Goal: Transaction & Acquisition: Obtain resource

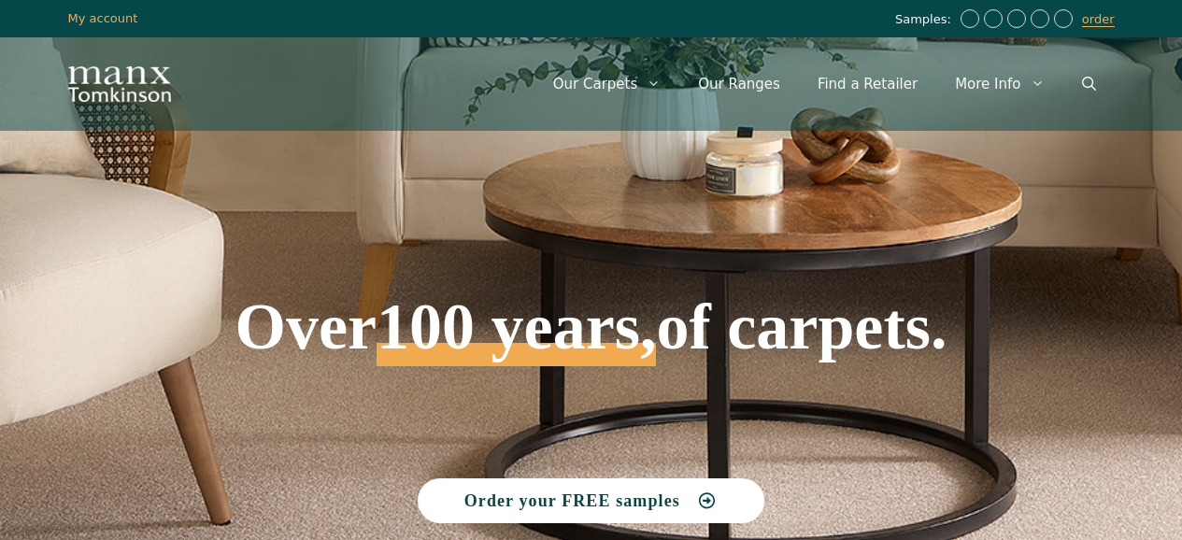
scroll to position [36, 0]
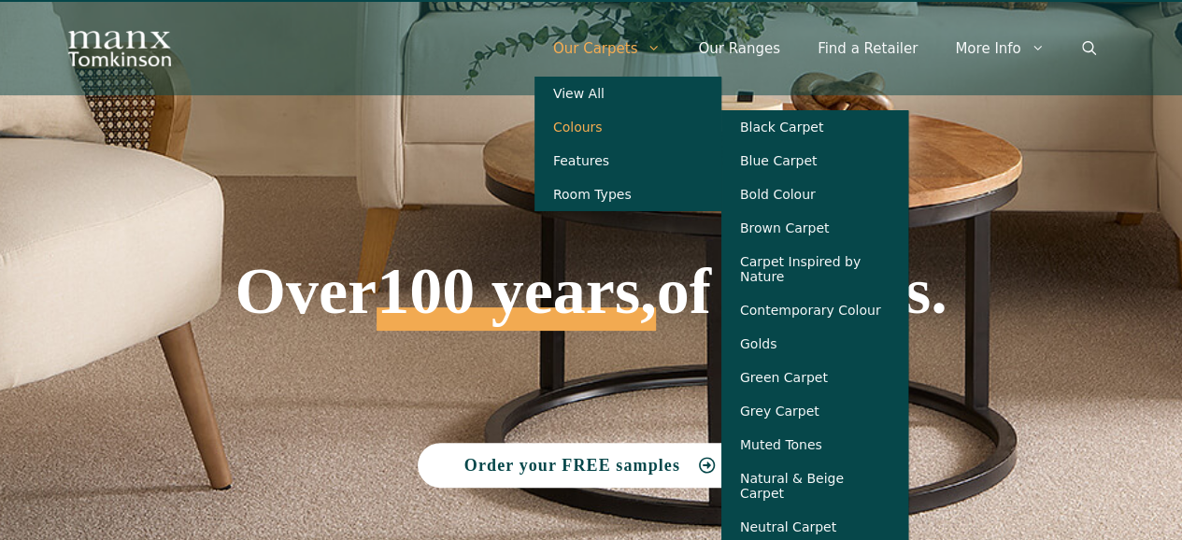
click at [620, 129] on link "Colours" at bounding box center [627, 127] width 187 height 34
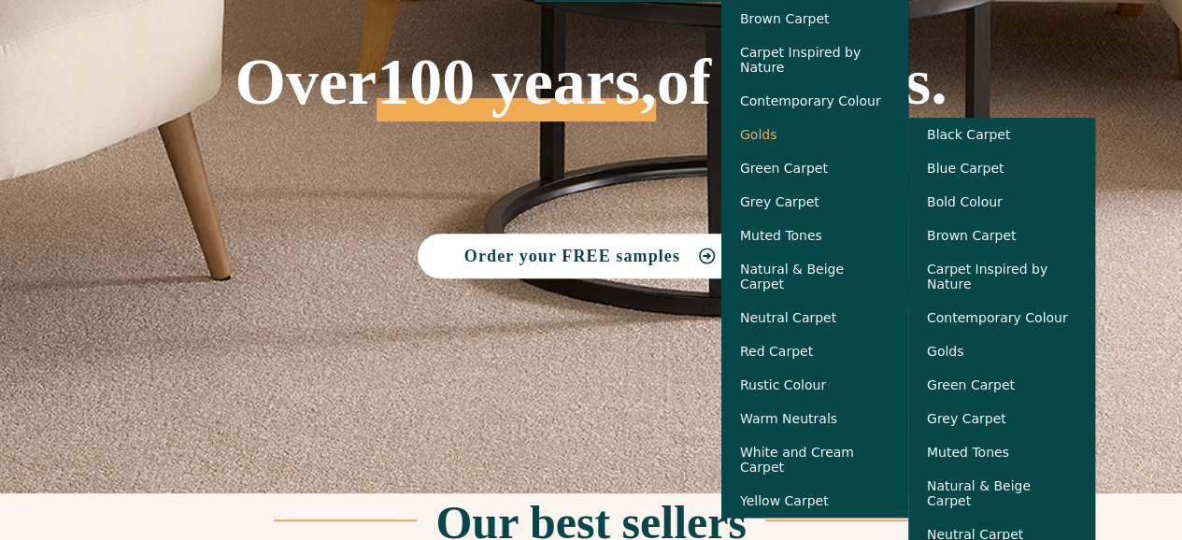
scroll to position [246, 0]
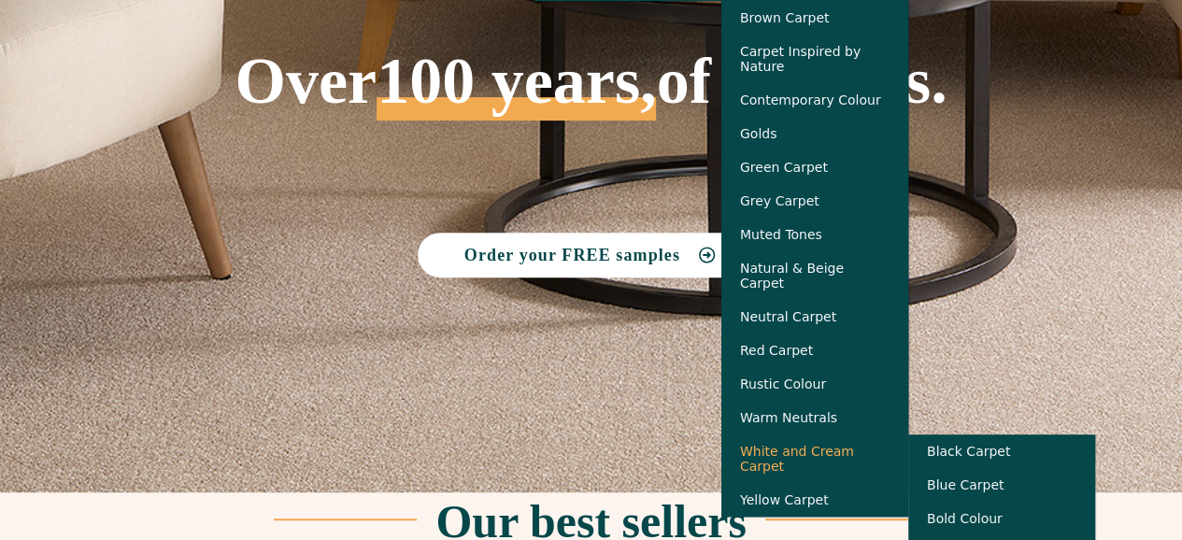
click at [833, 468] on link "White and Cream Carpet" at bounding box center [814, 458] width 187 height 49
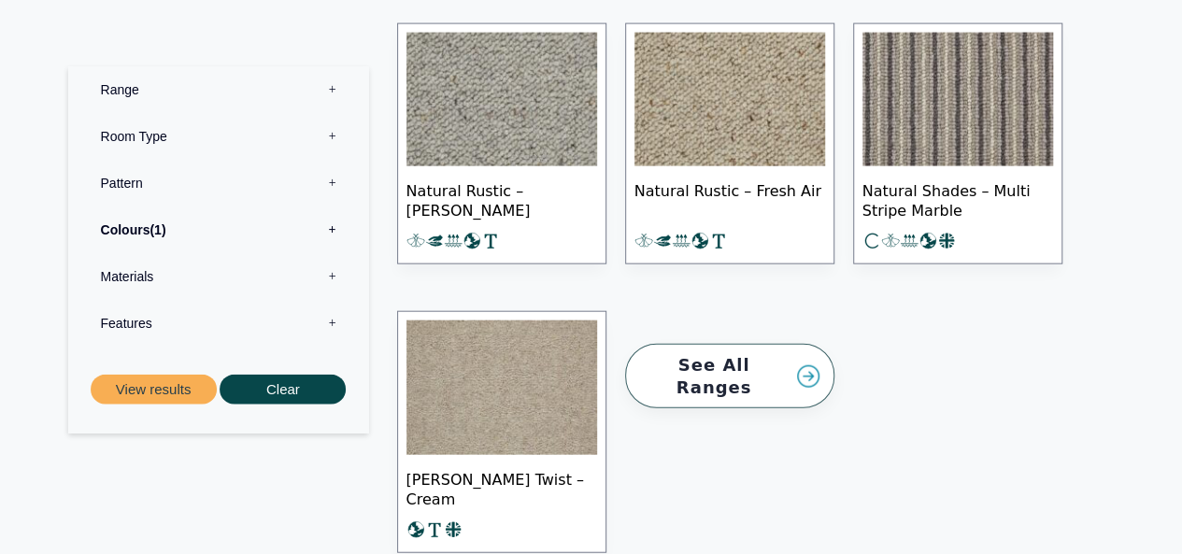
scroll to position [2044, 0]
click at [335, 227] on label "Colours 1" at bounding box center [218, 229] width 273 height 47
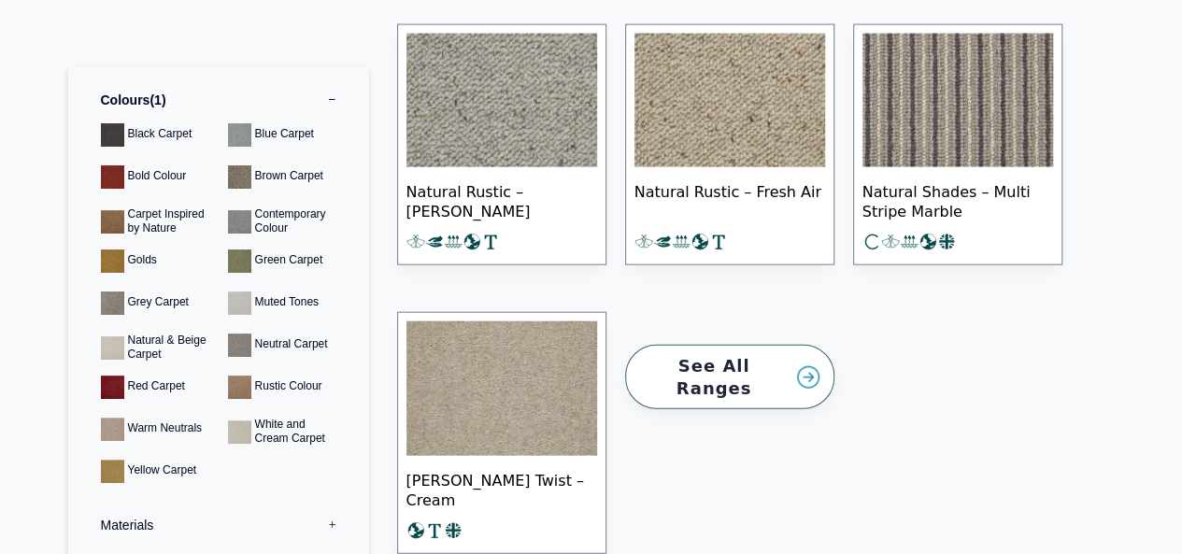
scroll to position [0, 0]
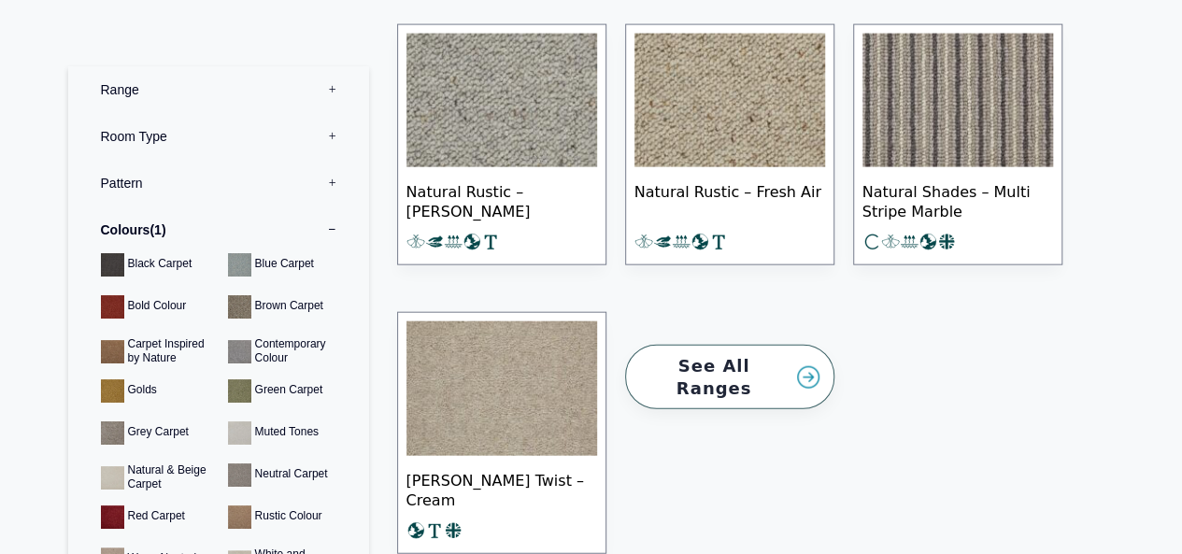
click at [324, 233] on label "Colours 1" at bounding box center [218, 229] width 273 height 47
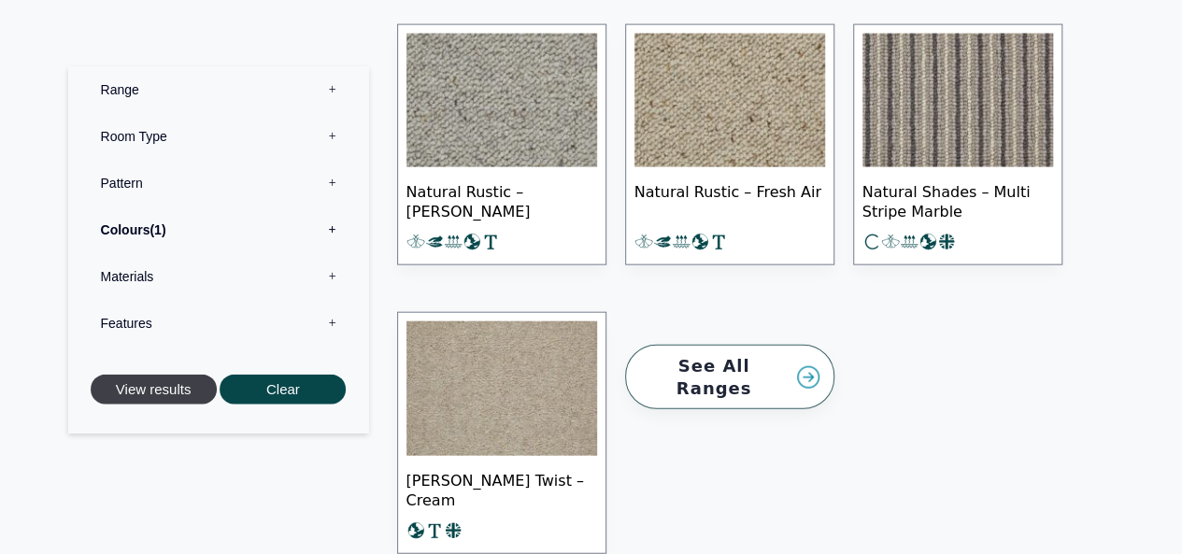
click at [173, 393] on button "View results" at bounding box center [154, 389] width 126 height 31
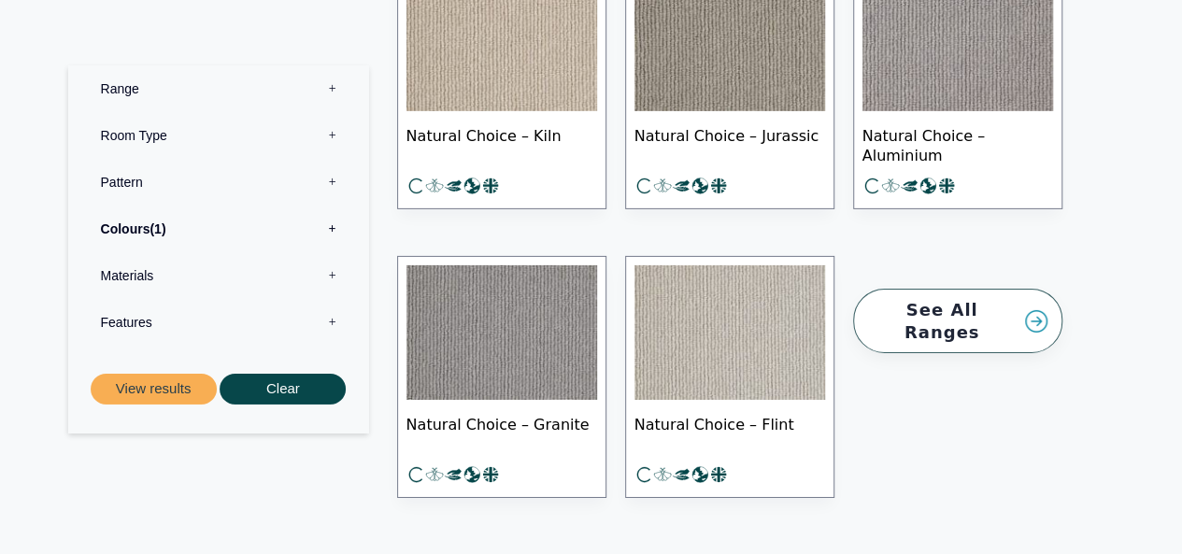
scroll to position [2912, 0]
click at [333, 233] on label "Colours 1" at bounding box center [218, 229] width 273 height 47
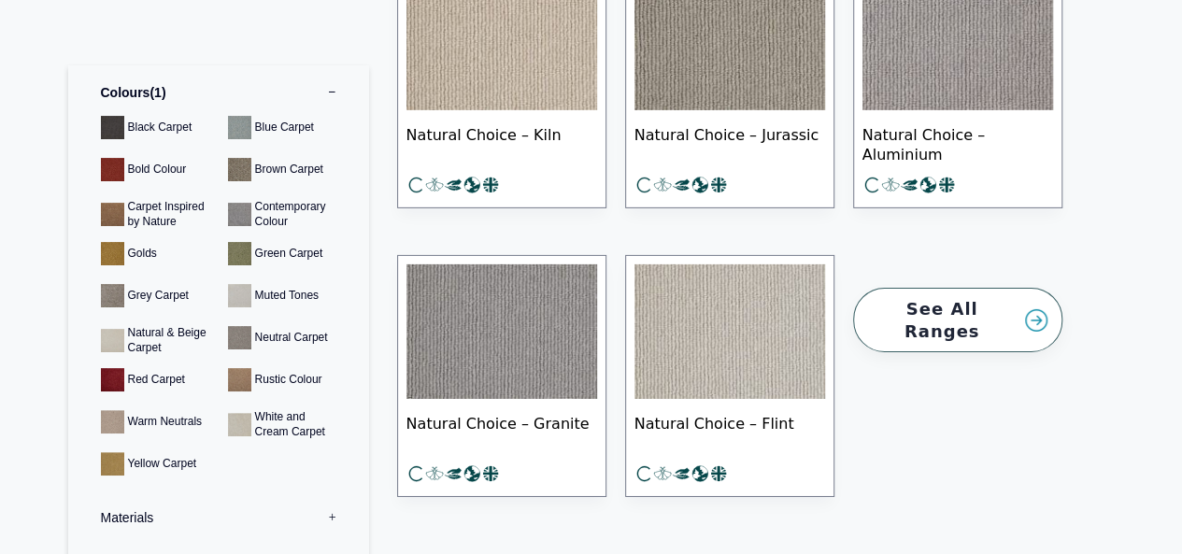
scroll to position [248, 0]
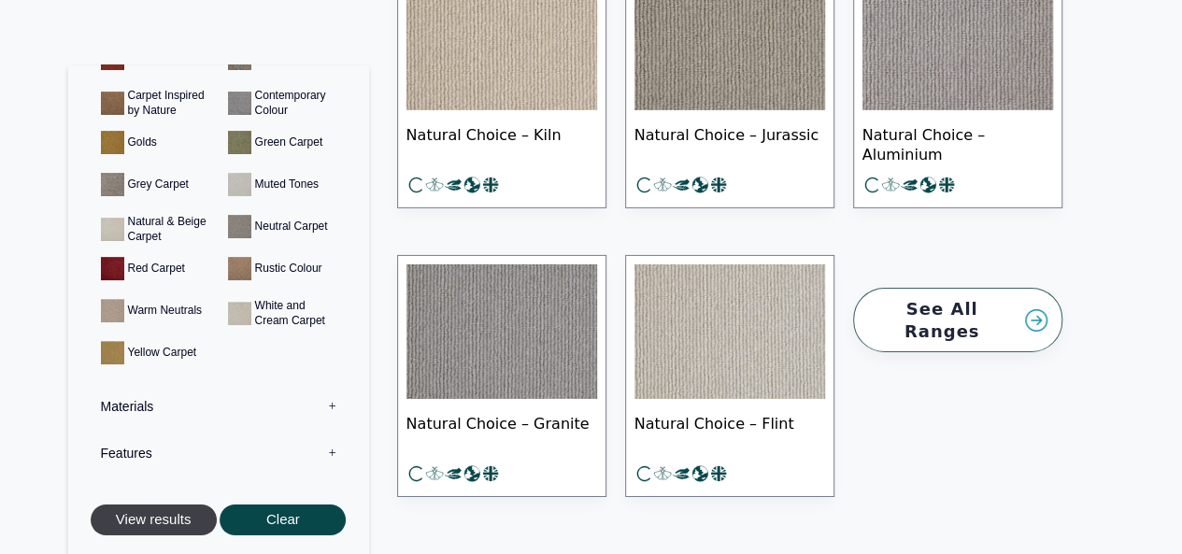
click at [169, 513] on button "View results" at bounding box center [154, 520] width 126 height 31
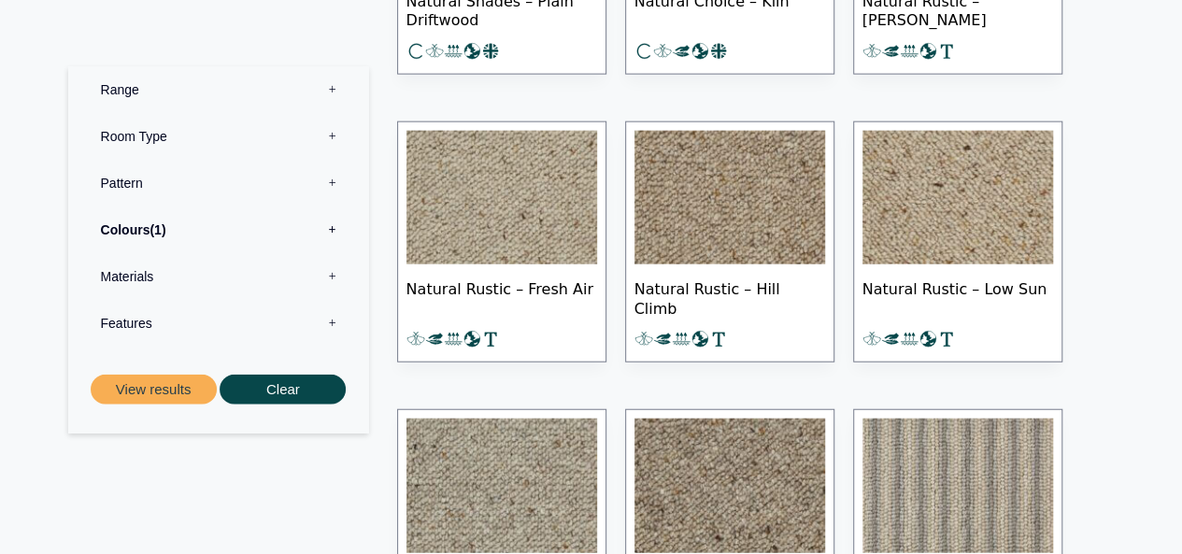
scroll to position [5698, 0]
click at [506, 173] on img at bounding box center [501, 197] width 191 height 135
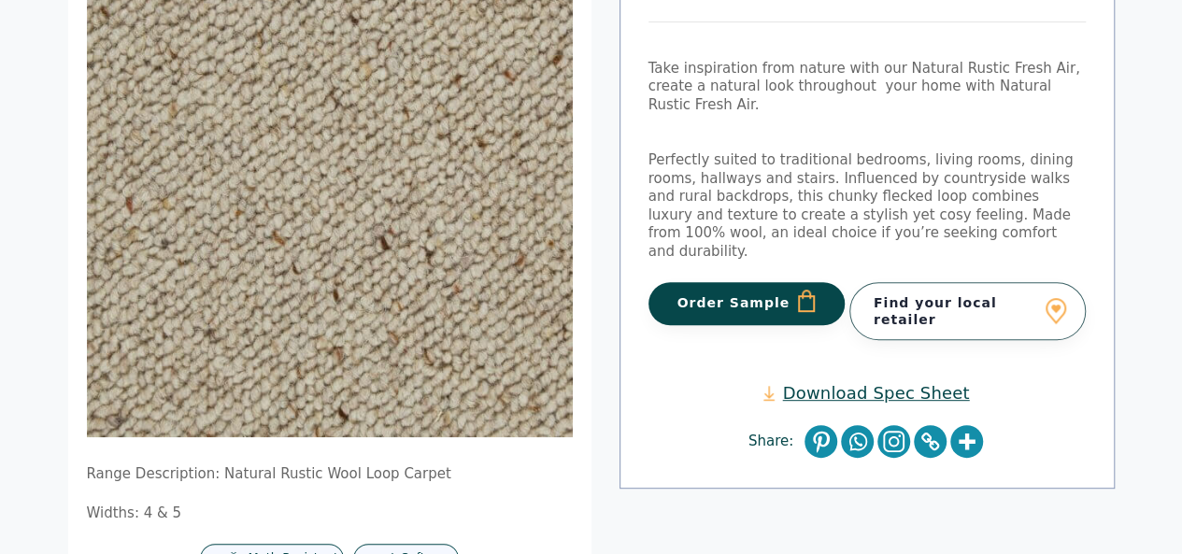
scroll to position [266, 0]
click at [864, 381] on link "Download Spec Sheet" at bounding box center [866, 391] width 206 height 21
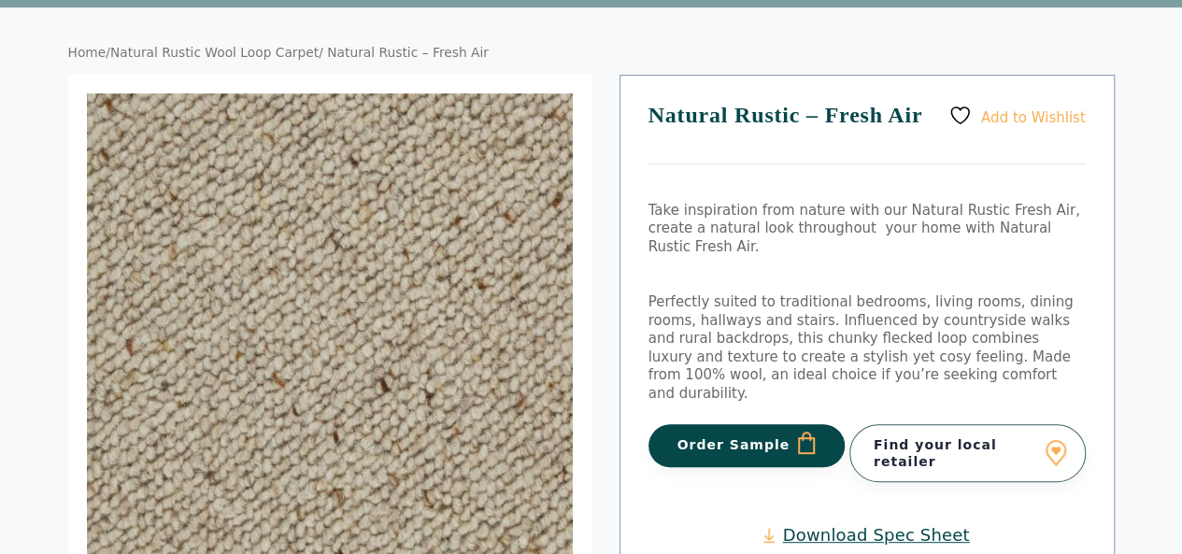
scroll to position [0, 0]
